Goal: Information Seeking & Learning: Learn about a topic

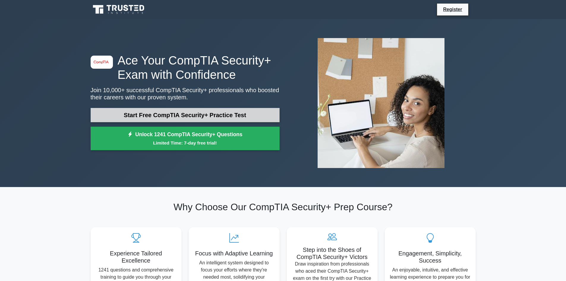
click at [148, 116] on link "Start Free CompTIA Security+ Practice Test" at bounding box center [185, 115] width 189 height 14
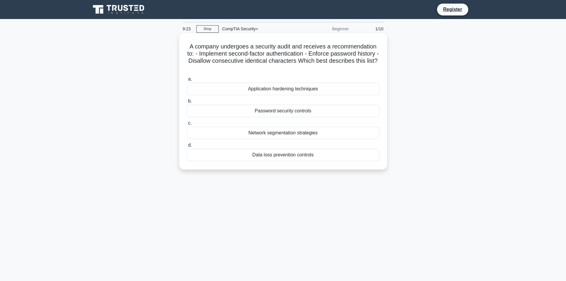
click at [307, 157] on div "Data loss prevention controls" at bounding box center [283, 155] width 193 height 12
click at [187, 147] on input "d. Data loss prevention controls" at bounding box center [187, 145] width 0 height 4
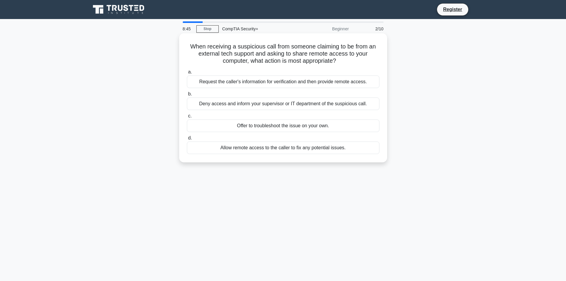
click at [308, 106] on div "Deny access and inform your supervisor or IT department of the suspicious call." at bounding box center [283, 104] width 193 height 12
click at [187, 96] on input "b. Deny access and inform your supervisor or IT department of the suspicious ca…" at bounding box center [187, 94] width 0 height 4
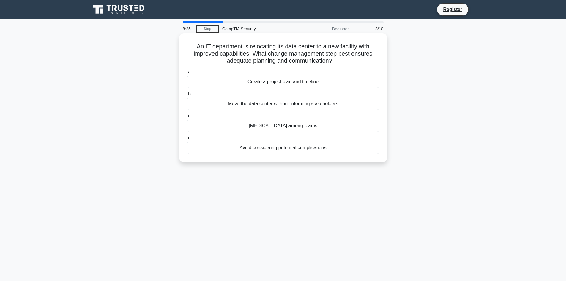
click at [237, 83] on div "Create a project plan and timeline" at bounding box center [283, 82] width 193 height 12
click at [187, 74] on input "a. Create a project plan and timeline" at bounding box center [187, 72] width 0 height 4
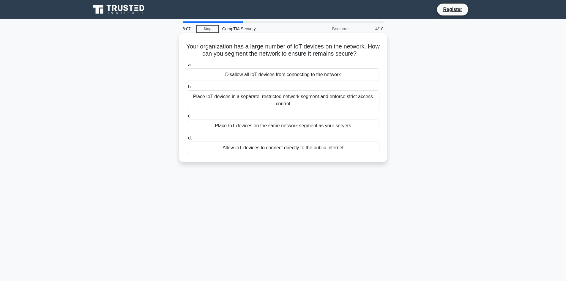
click at [275, 103] on div "Place IoT devices in a separate, restricted network segment and enforce strict …" at bounding box center [283, 100] width 193 height 20
click at [187, 89] on input "b. Place IoT devices in a separate, restricted network segment and enforce stri…" at bounding box center [187, 87] width 0 height 4
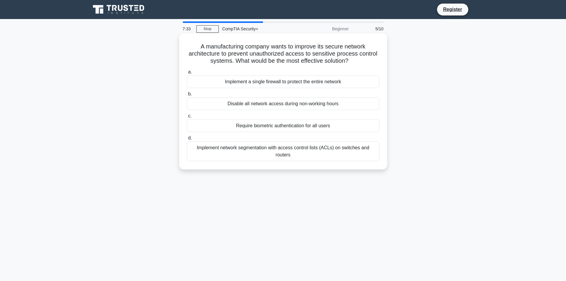
click at [273, 150] on div "Implement network segmentation with access control lists (ACLs) on switches and…" at bounding box center [283, 151] width 193 height 20
click at [187, 140] on input "d. Implement network segmentation with access control lists (ACLs) on switches …" at bounding box center [187, 138] width 0 height 4
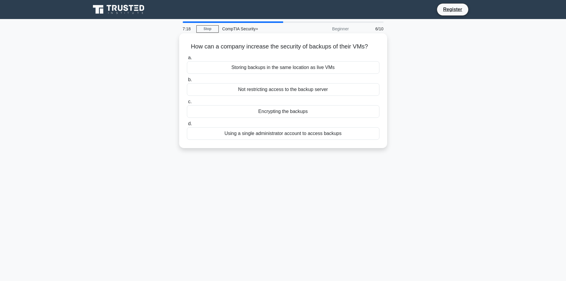
click at [290, 116] on div "Encrypting the backups" at bounding box center [283, 111] width 193 height 12
click at [187, 104] on input "c. Encrypting the backups" at bounding box center [187, 102] width 0 height 4
click at [281, 113] on div "Installing a firewall" at bounding box center [283, 111] width 193 height 12
click at [187, 104] on input "c. Installing a firewall" at bounding box center [187, 102] width 0 height 4
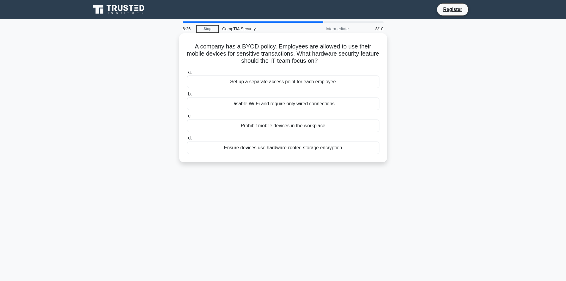
click at [331, 150] on div "Ensure devices use hardware-rooted storage encryption" at bounding box center [283, 147] width 193 height 12
click at [187, 140] on input "d. Ensure devices use hardware-rooted storage encryption" at bounding box center [187, 138] width 0 height 4
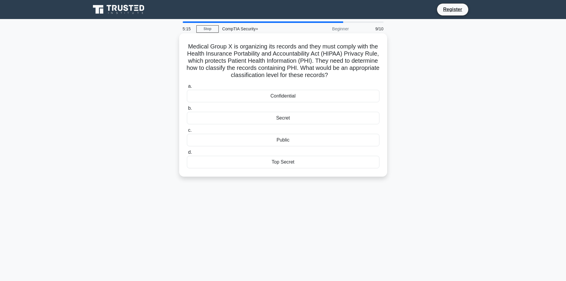
click at [301, 98] on div "Confidential" at bounding box center [283, 96] width 193 height 12
click at [187, 88] on input "a. Confidential" at bounding box center [187, 86] width 0 height 4
